Goal: Find specific page/section

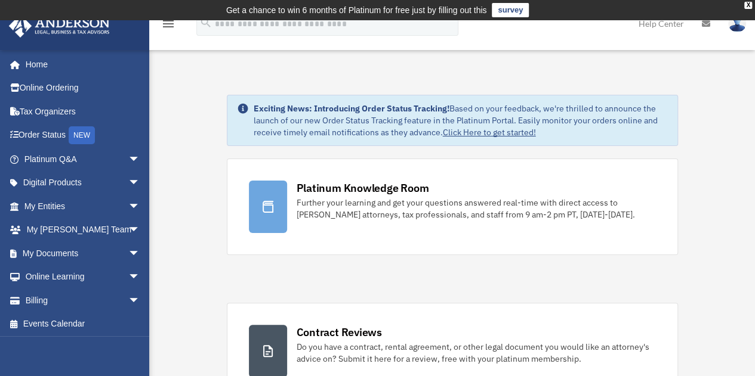
click at [72, 177] on link "Digital Products arrow_drop_down" at bounding box center [83, 183] width 150 height 24
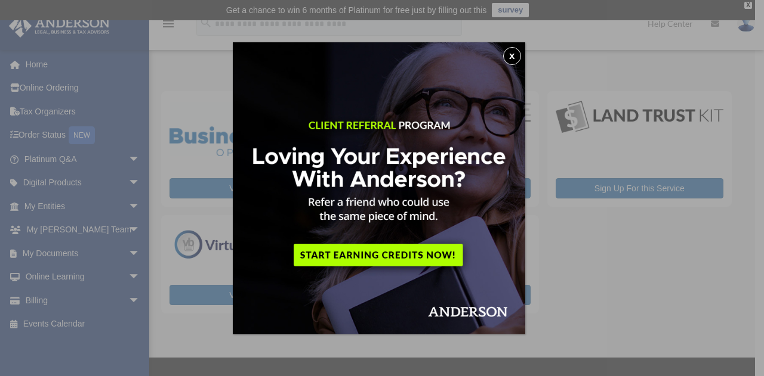
click at [521, 56] on button "x" at bounding box center [512, 56] width 18 height 18
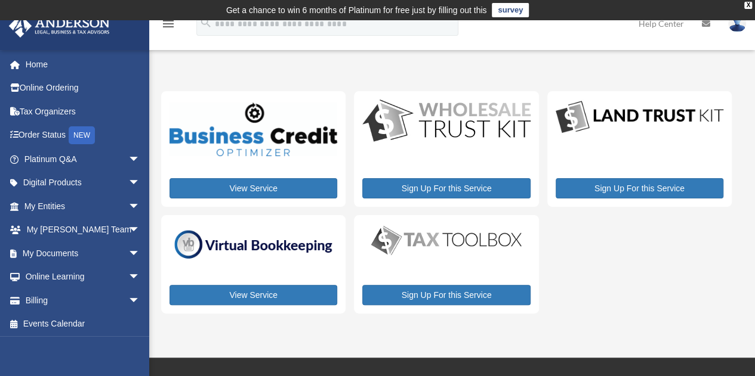
click at [129, 209] on span "arrow_drop_down" at bounding box center [140, 206] width 24 height 24
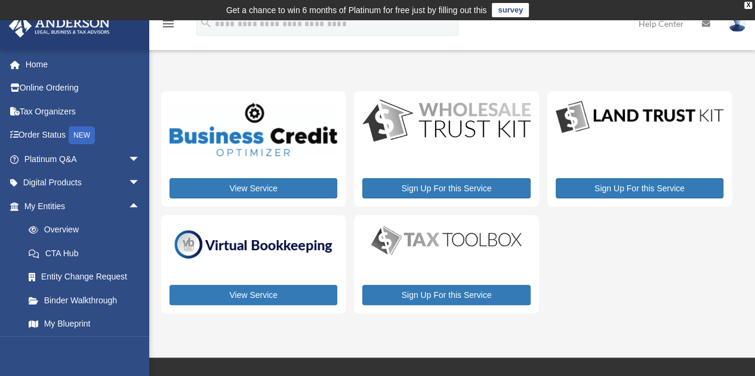
click at [100, 238] on link "Overview" at bounding box center [87, 230] width 141 height 24
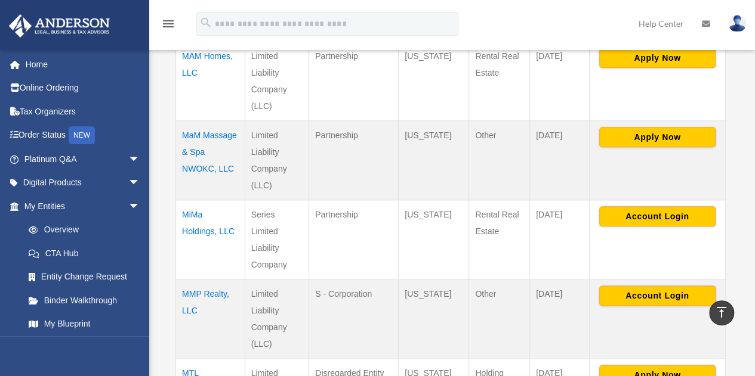
scroll to position [616, 0]
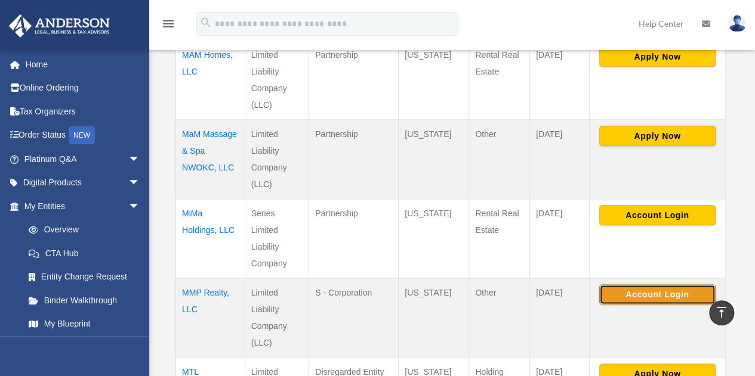
click at [622, 285] on button "Account Login" at bounding box center [657, 295] width 116 height 20
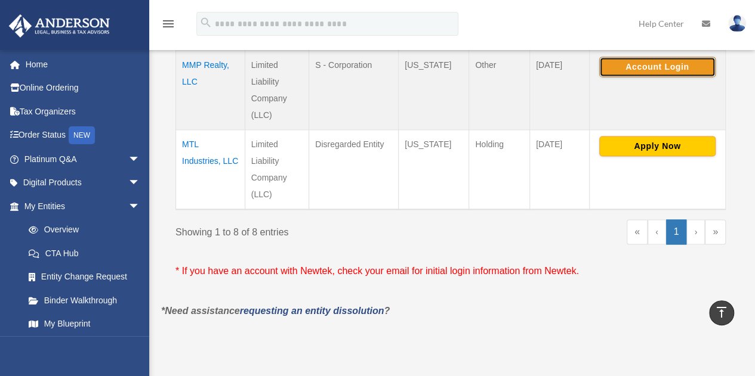
scroll to position [845, 0]
